Goal: Task Accomplishment & Management: Use online tool/utility

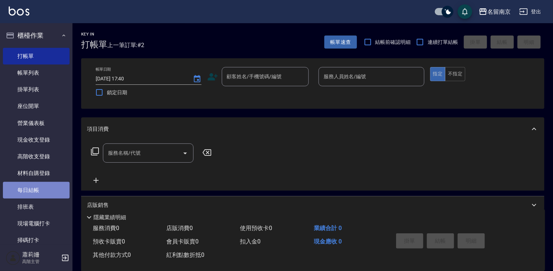
click at [44, 191] on link "每日結帳" at bounding box center [36, 190] width 67 height 17
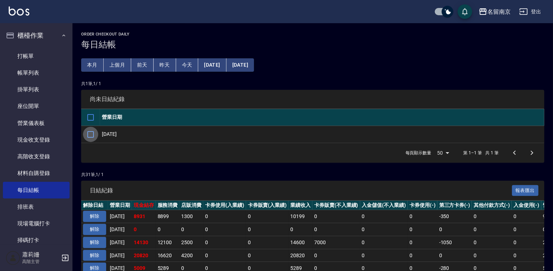
click at [92, 134] on input "checkbox" at bounding box center [90, 134] width 15 height 15
checkbox input "true"
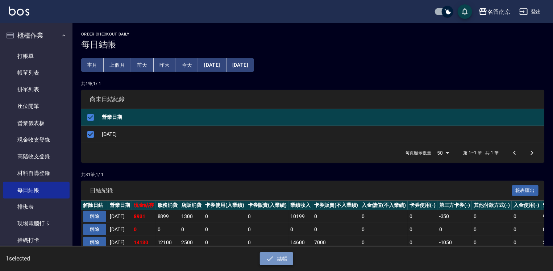
click at [285, 256] on button "結帳" at bounding box center [277, 258] width 34 height 13
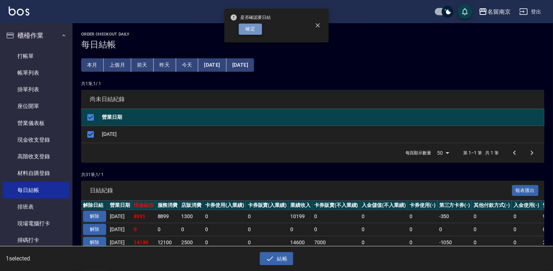
click at [255, 28] on button "確定" at bounding box center [250, 29] width 23 height 11
checkbox input "false"
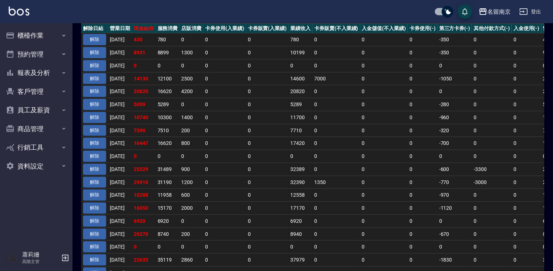
scroll to position [87, 0]
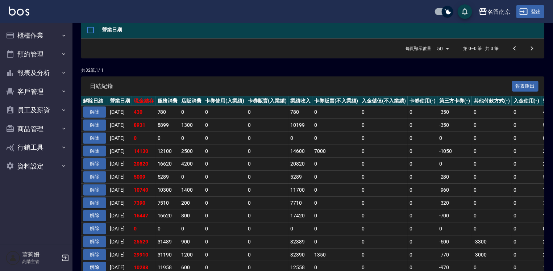
click at [536, 11] on button "登出" at bounding box center [530, 11] width 28 height 13
